Goal: Task Accomplishment & Management: Manage account settings

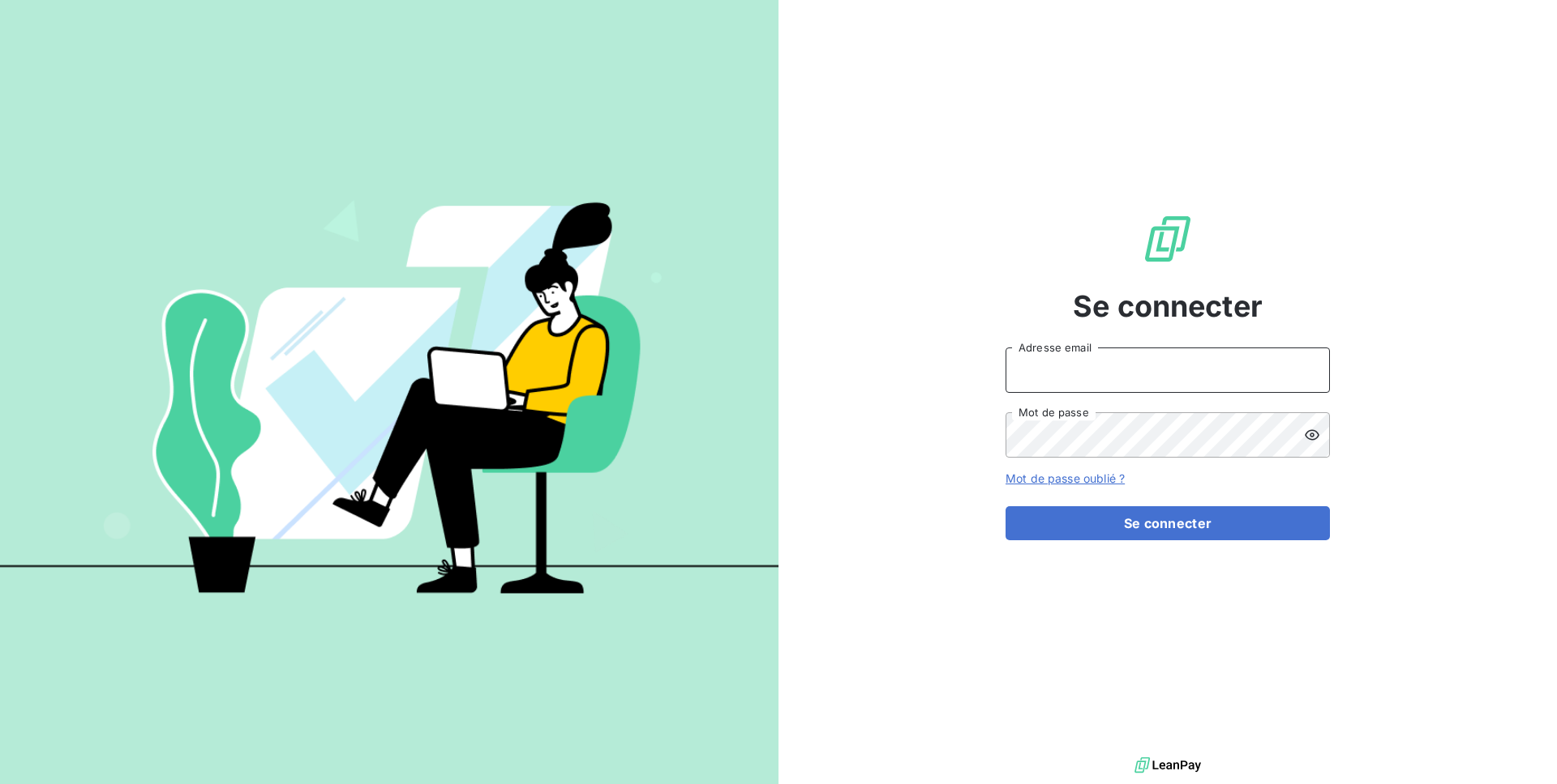
click at [1091, 361] on input "Adresse email" at bounding box center [1168, 369] width 324 height 45
type input "admin@login"
click at [1006, 507] on button "Se connecter" at bounding box center [1168, 524] width 324 height 34
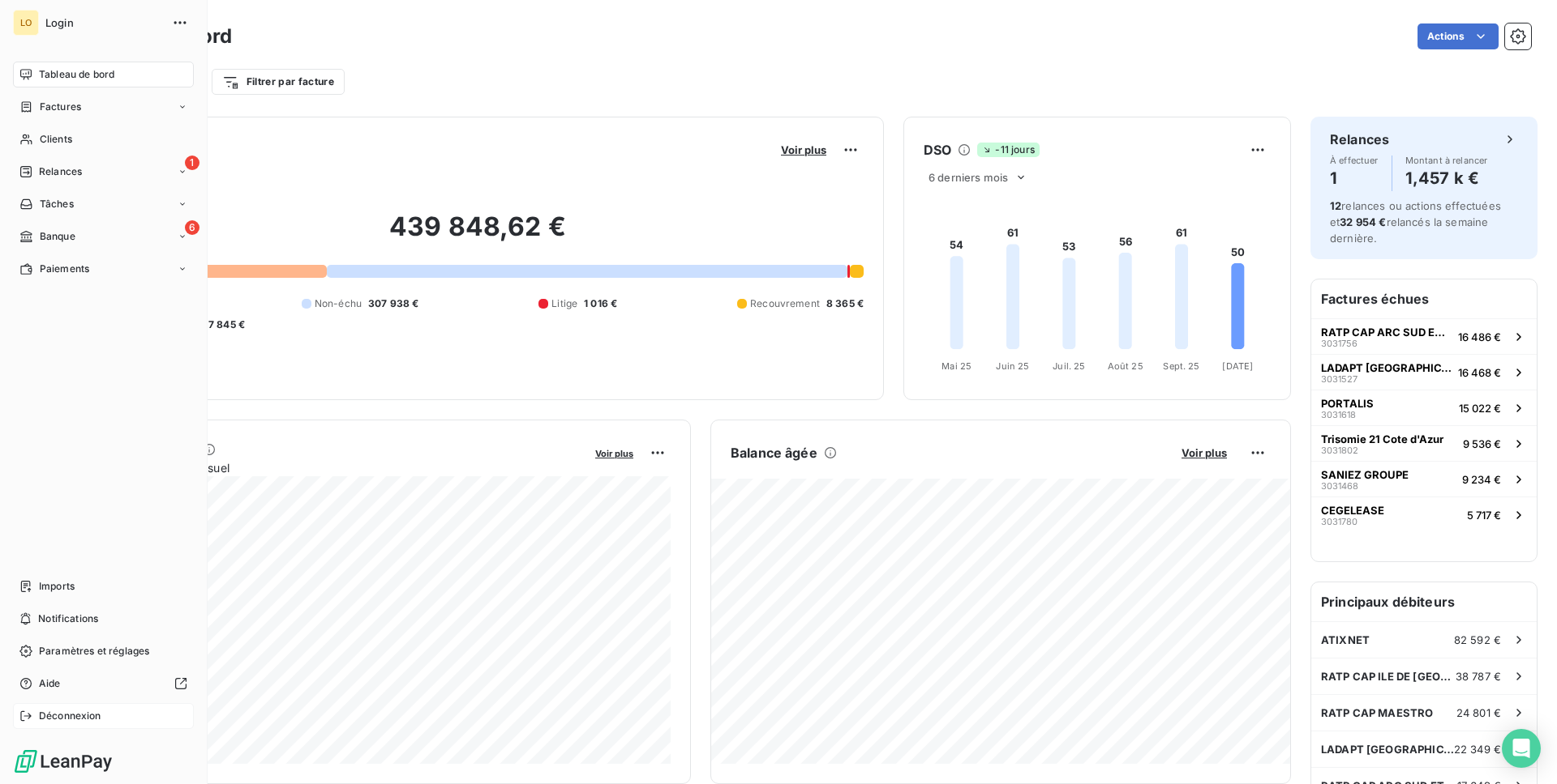
click at [114, 711] on div "Déconnexion" at bounding box center [103, 716] width 181 height 26
